Goal: Information Seeking & Learning: Learn about a topic

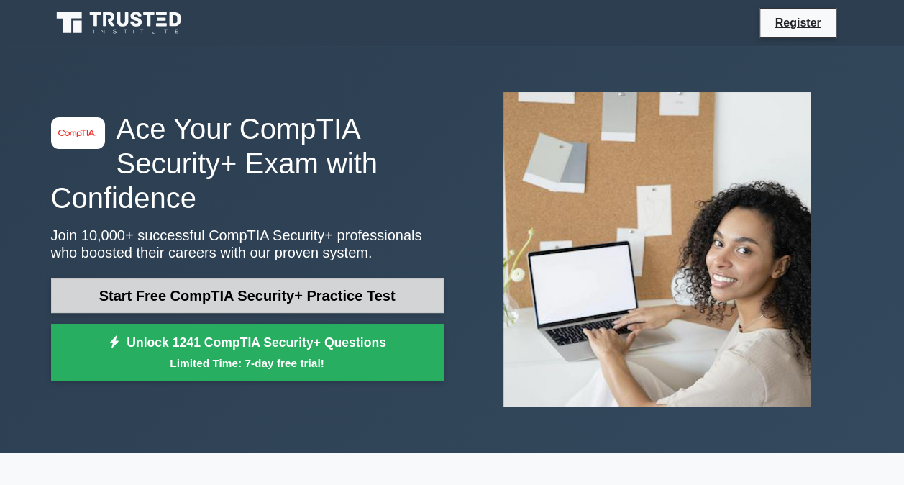
click at [296, 284] on link "Start Free CompTIA Security+ Practice Test" at bounding box center [247, 295] width 393 height 35
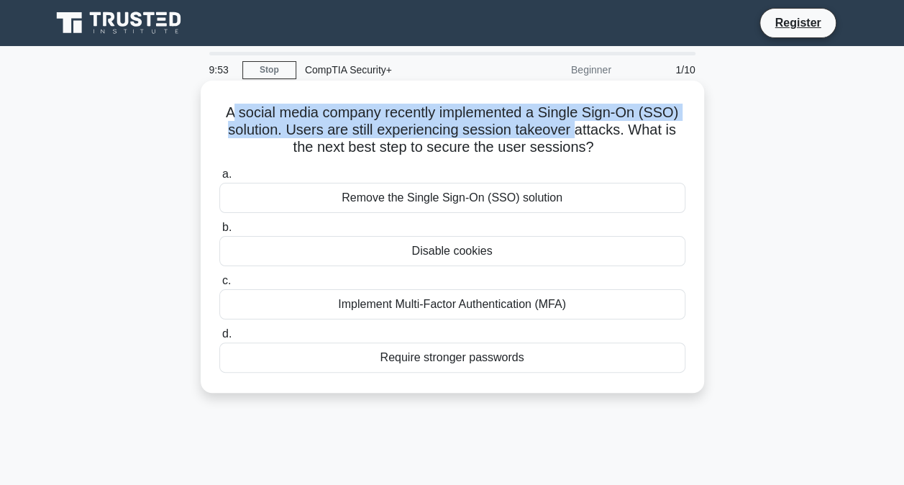
drag, startPoint x: 232, startPoint y: 105, endPoint x: 578, endPoint y: 129, distance: 346.2
click at [578, 129] on h5 "A social media company recently implemented a Single Sign-On (SSO) solution. Us…" at bounding box center [452, 130] width 469 height 53
click at [578, 130] on h5 "A social media company recently implemented a Single Sign-On (SSO) solution. Us…" at bounding box center [452, 130] width 469 height 53
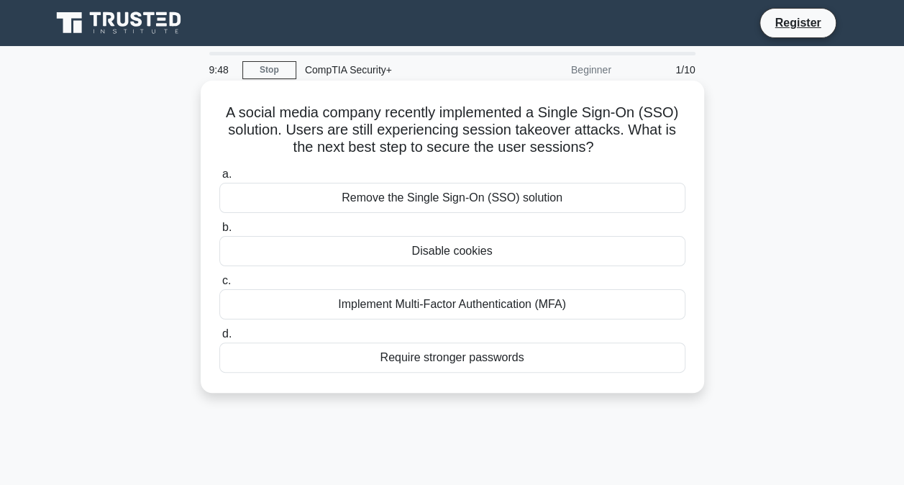
click at [491, 302] on div "Implement Multi-Factor Authentication (MFA)" at bounding box center [452, 304] width 466 height 30
click at [219, 286] on input "c. Implement Multi-Factor Authentication (MFA)" at bounding box center [219, 280] width 0 height 9
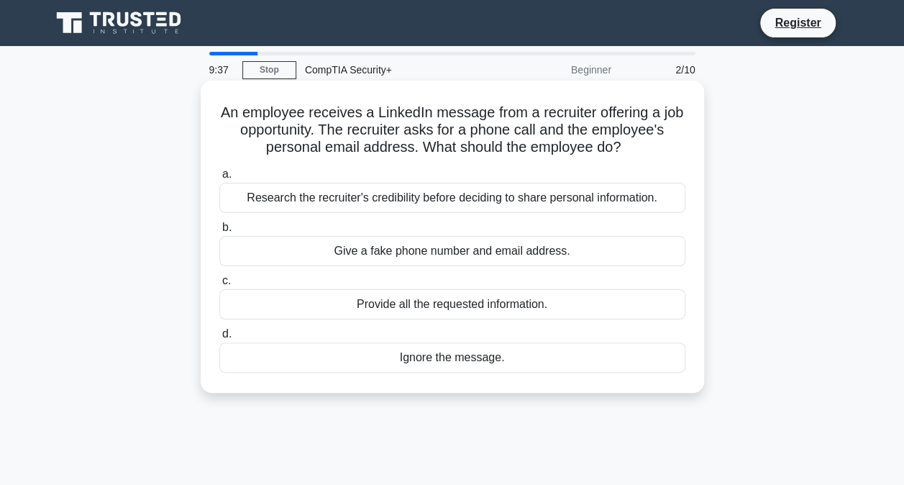
click at [347, 197] on div "Research the recruiter's credibility before deciding to share personal informat…" at bounding box center [452, 198] width 466 height 30
click at [219, 179] on input "a. Research the recruiter's credibility before deciding to share personal infor…" at bounding box center [219, 174] width 0 height 9
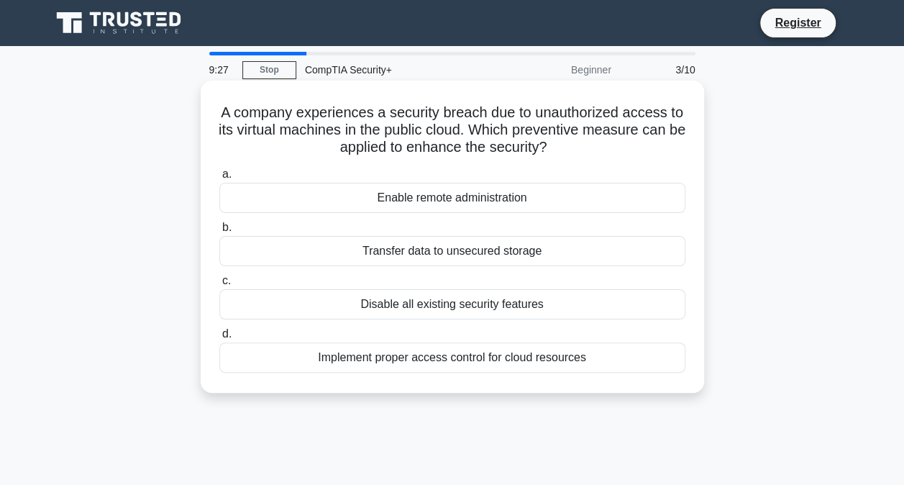
click at [436, 363] on div "Implement proper access control for cloud resources" at bounding box center [452, 357] width 466 height 30
click at [219, 339] on input "d. Implement proper access control for cloud resources" at bounding box center [219, 334] width 0 height 9
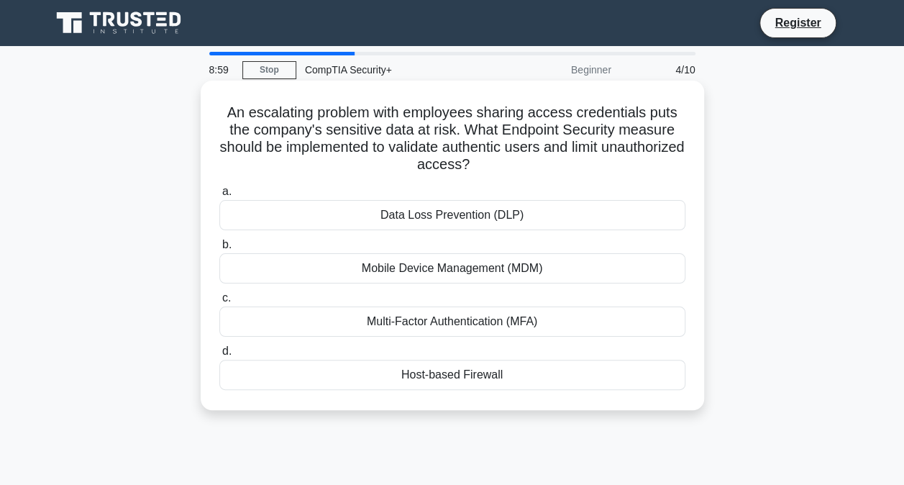
click at [458, 322] on div "Multi-Factor Authentication (MFA)" at bounding box center [452, 321] width 466 height 30
click at [219, 303] on input "c. Multi-Factor Authentication (MFA)" at bounding box center [219, 298] width 0 height 9
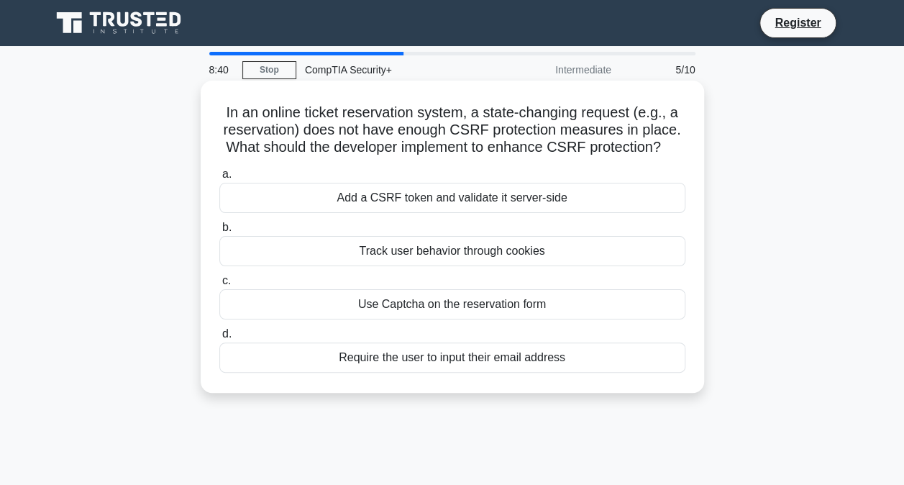
click at [478, 206] on div "Add a CSRF token and validate it server-side" at bounding box center [452, 198] width 466 height 30
click at [219, 179] on input "a. Add a CSRF token and validate it server-side" at bounding box center [219, 174] width 0 height 9
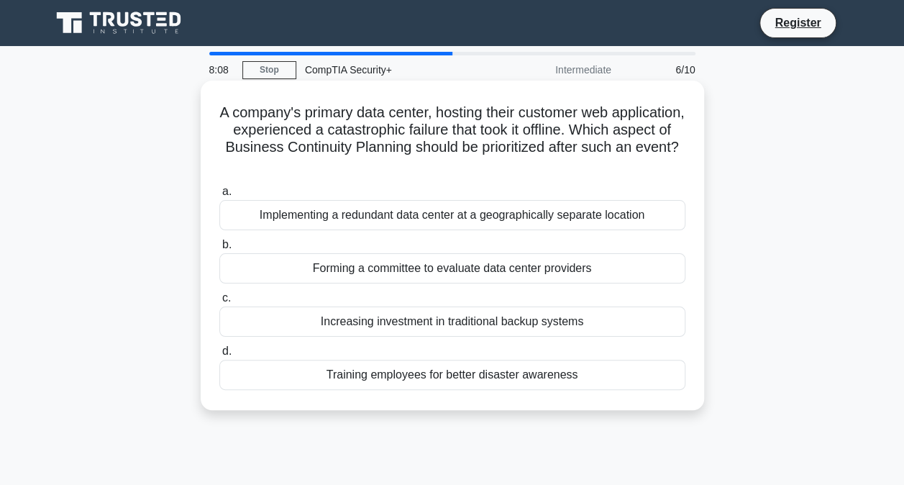
click at [435, 223] on div "Implementing a redundant data center at a geographically separate location" at bounding box center [452, 215] width 466 height 30
click at [219, 196] on input "a. Implementing a redundant data center at a geographically separate location" at bounding box center [219, 191] width 0 height 9
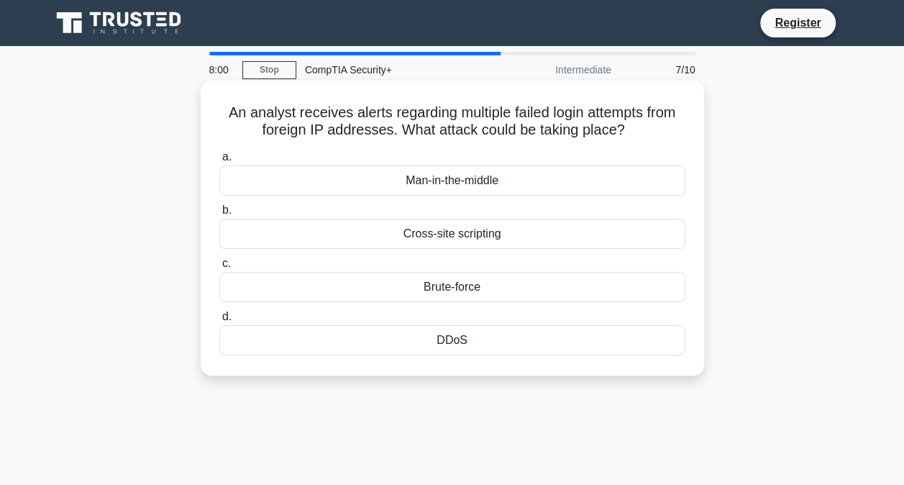
click at [458, 289] on div "Brute-force" at bounding box center [452, 287] width 466 height 30
click at [219, 268] on input "c. Brute-force" at bounding box center [219, 263] width 0 height 9
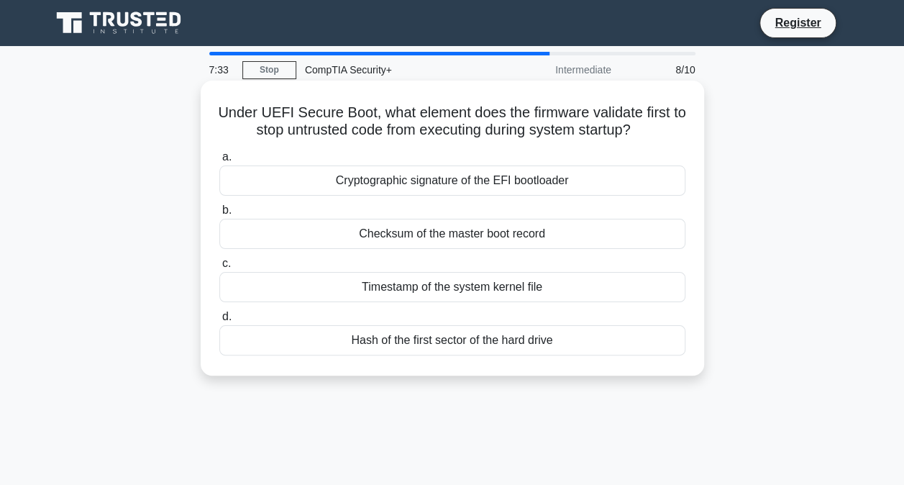
click at [453, 180] on div "Cryptographic signature of the EFI bootloader" at bounding box center [452, 180] width 466 height 30
click at [219, 162] on input "a. Cryptographic signature of the EFI bootloader" at bounding box center [219, 157] width 0 height 9
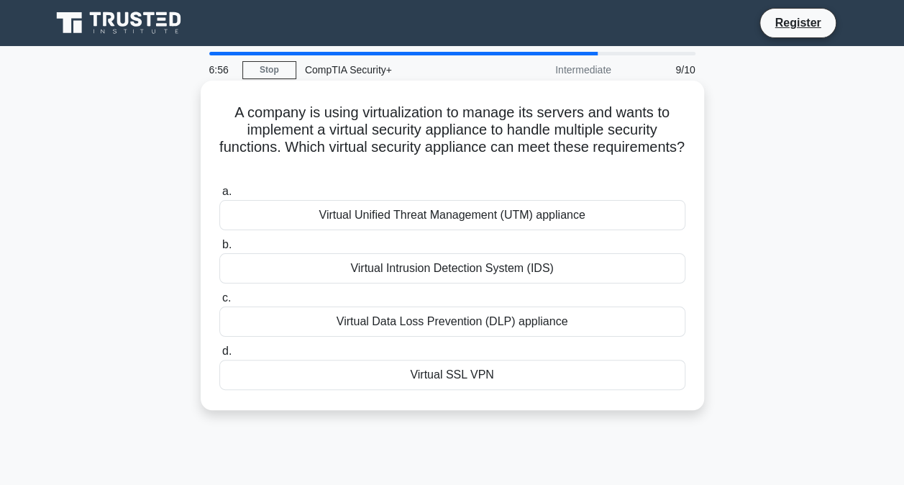
click at [437, 220] on div "Virtual Unified Threat Management (UTM) appliance" at bounding box center [452, 215] width 466 height 30
click at [219, 196] on input "a. Virtual Unified Threat Management (UTM) appliance" at bounding box center [219, 191] width 0 height 9
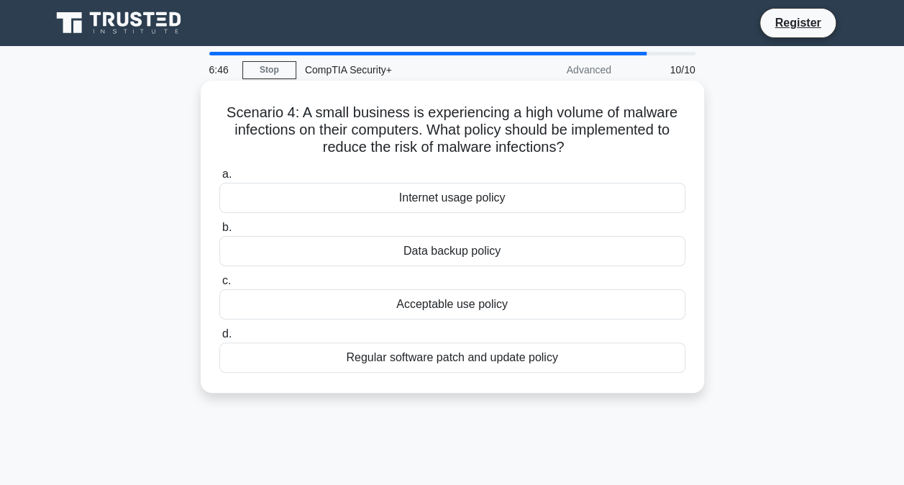
click at [440, 203] on div "Internet usage policy" at bounding box center [452, 198] width 466 height 30
click at [219, 179] on input "a. Internet usage policy" at bounding box center [219, 174] width 0 height 9
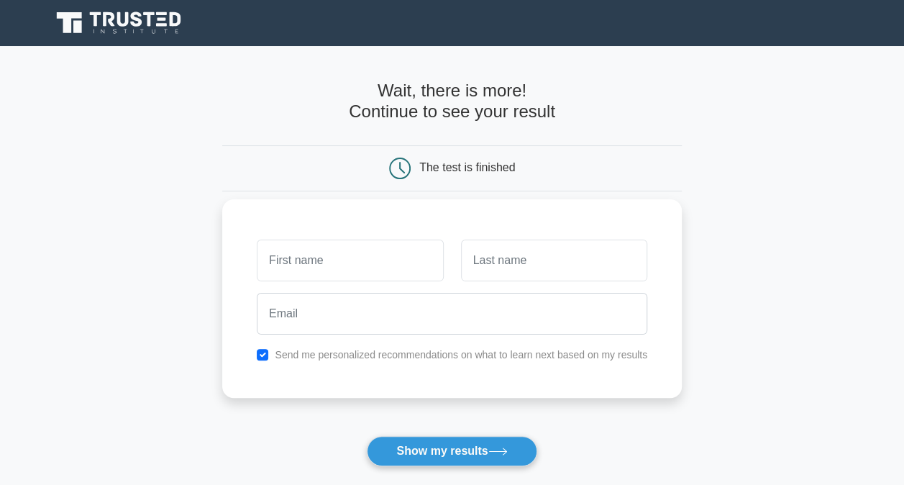
click at [309, 358] on label "Send me personalized recommendations on what to learn next based on my results" at bounding box center [461, 355] width 373 height 12
click at [265, 355] on input "checkbox" at bounding box center [263, 355] width 12 height 12
checkbox input "false"
click at [426, 439] on button "Show my results" at bounding box center [452, 451] width 170 height 30
type input "sdf"
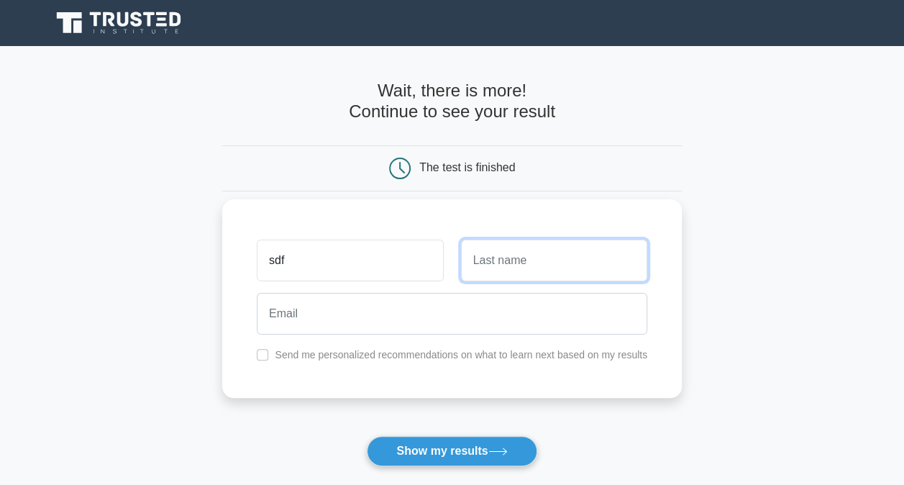
click at [495, 265] on input "text" at bounding box center [554, 261] width 186 height 42
type input "sdf"
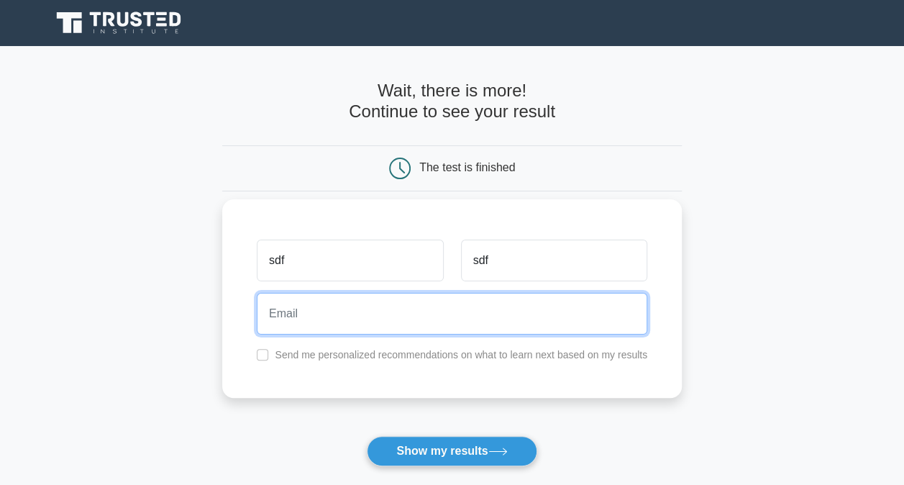
click at [402, 315] on input "email" at bounding box center [452, 314] width 391 height 42
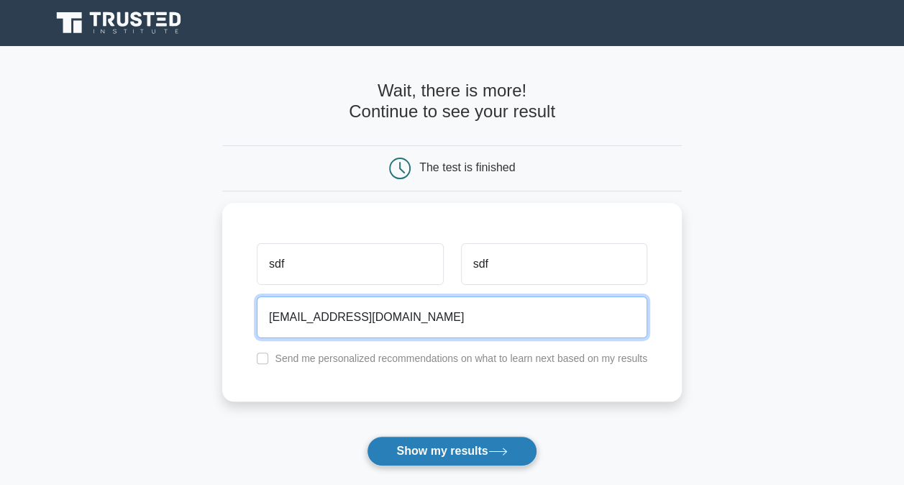
type input "sdf@outlook.com"
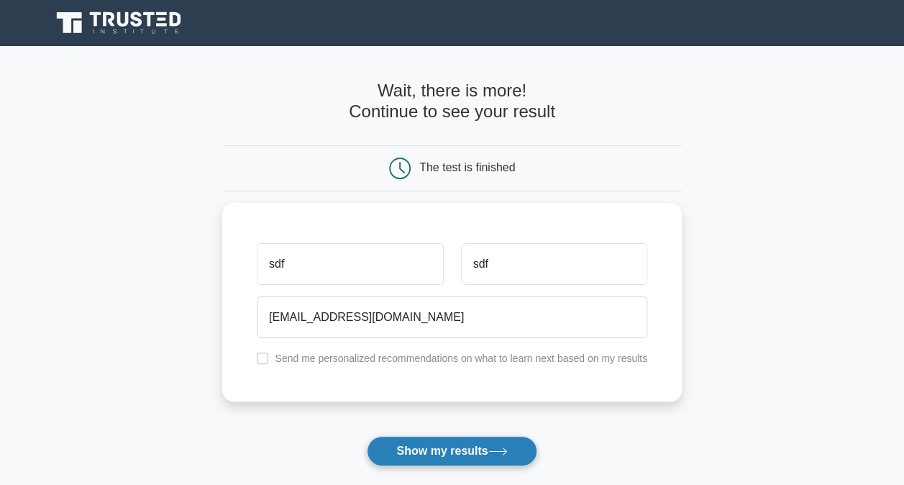
click at [458, 437] on button "Show my results" at bounding box center [452, 451] width 170 height 30
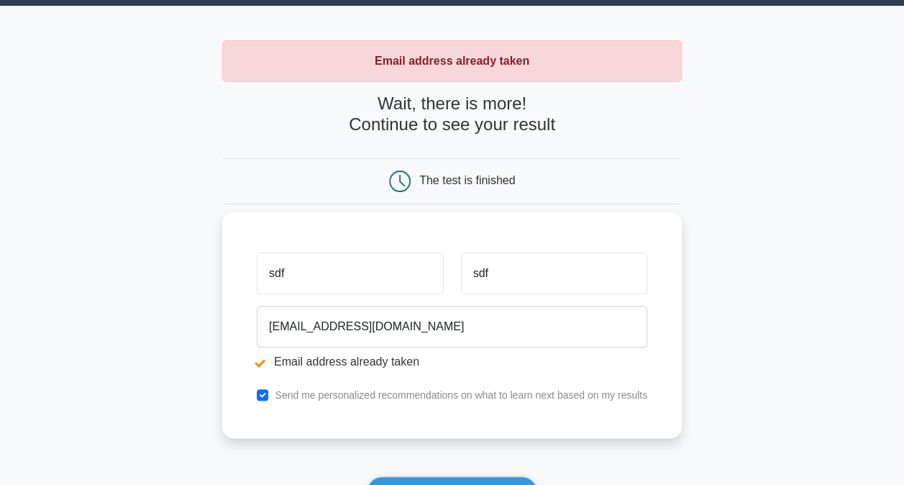
scroll to position [72, 0]
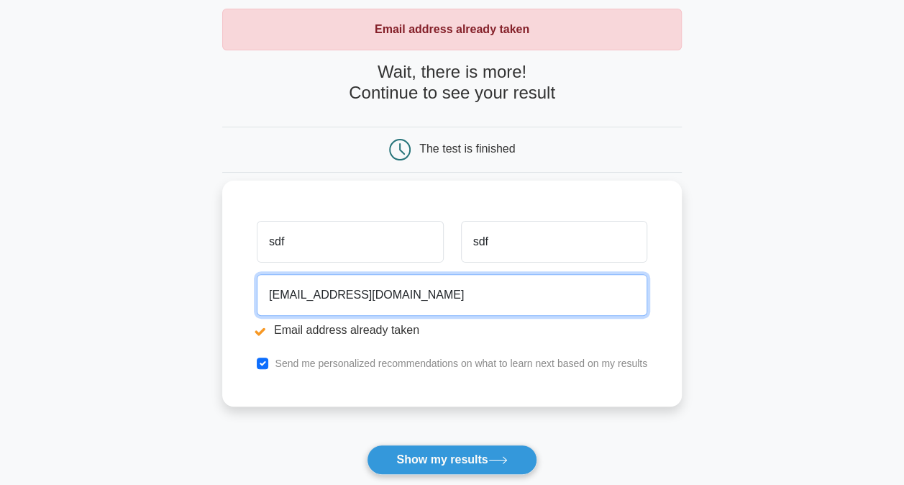
click at [280, 292] on input "sdf@outlook.com" at bounding box center [452, 295] width 391 height 42
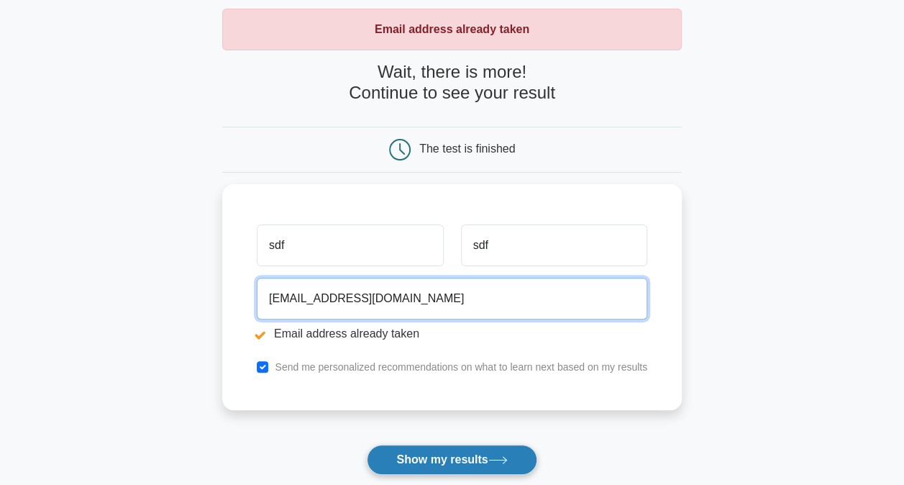
type input "sdasddf@outlook.com"
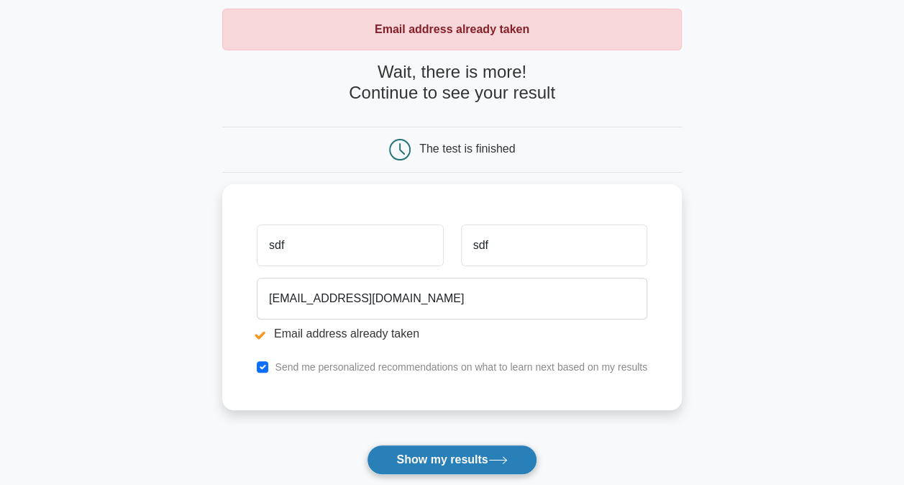
click at [450, 449] on button "Show my results" at bounding box center [452, 460] width 170 height 30
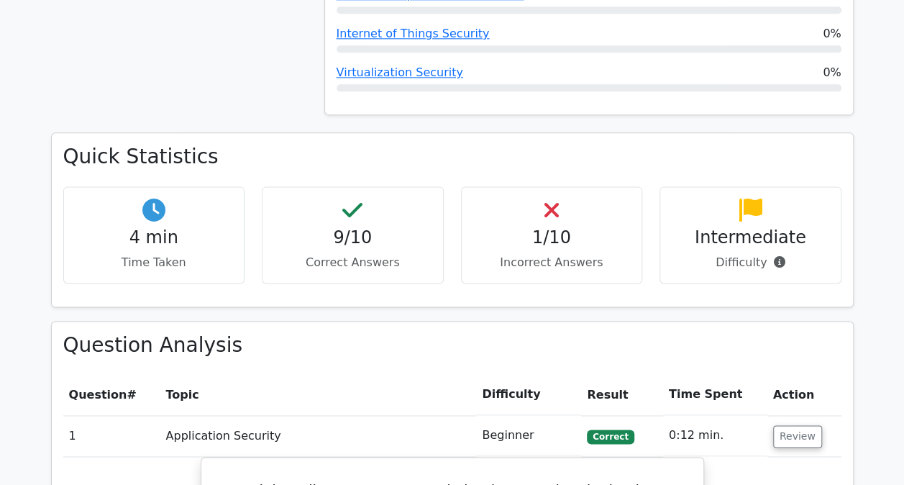
scroll to position [935, 0]
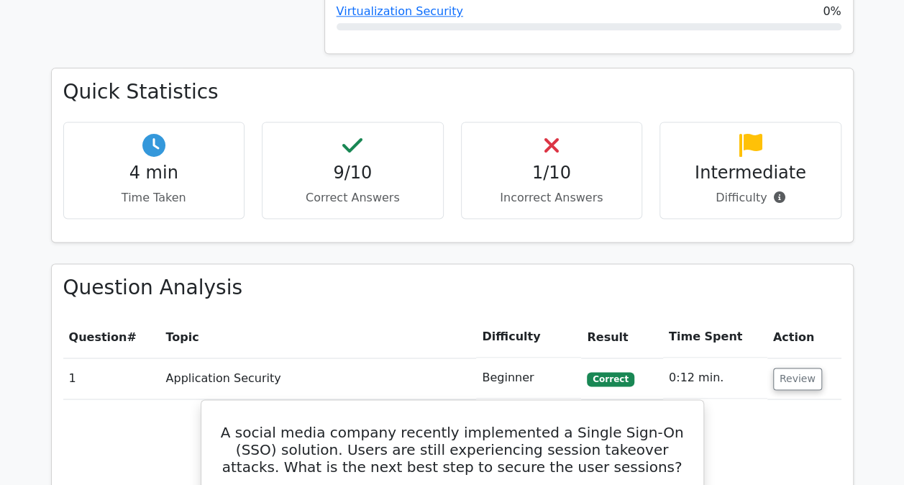
click at [527, 189] on p "Incorrect Answers" at bounding box center [552, 197] width 158 height 17
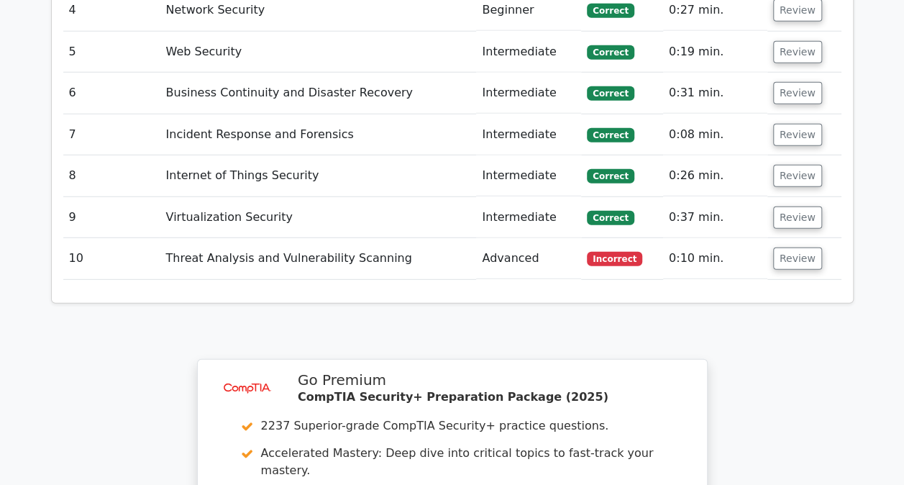
scroll to position [2014, 0]
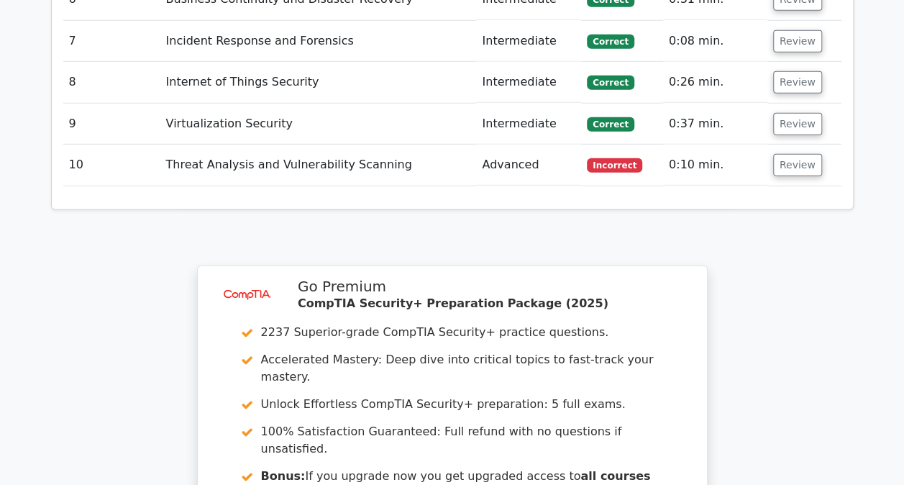
click at [327, 145] on td "Threat Analysis and Vulnerability Scanning" at bounding box center [318, 165] width 317 height 41
click at [792, 154] on button "Review" at bounding box center [797, 165] width 49 height 22
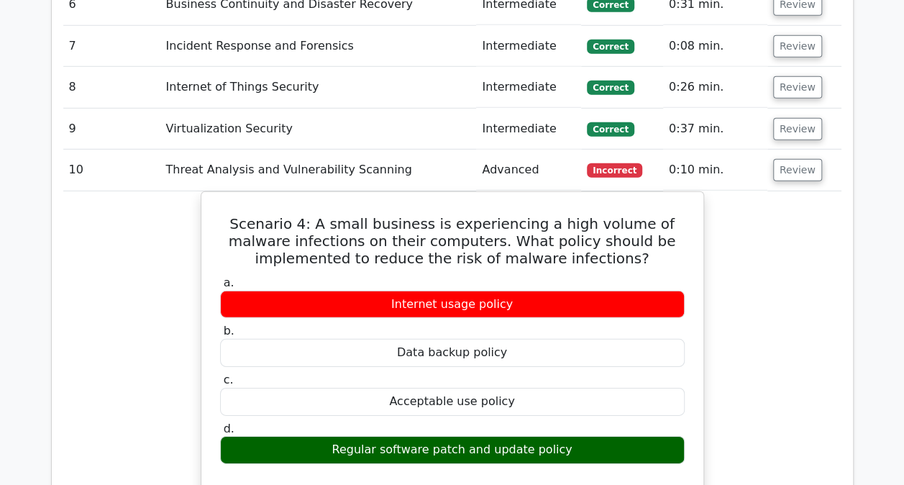
scroll to position [1857, 0]
